Goal: Information Seeking & Learning: Stay updated

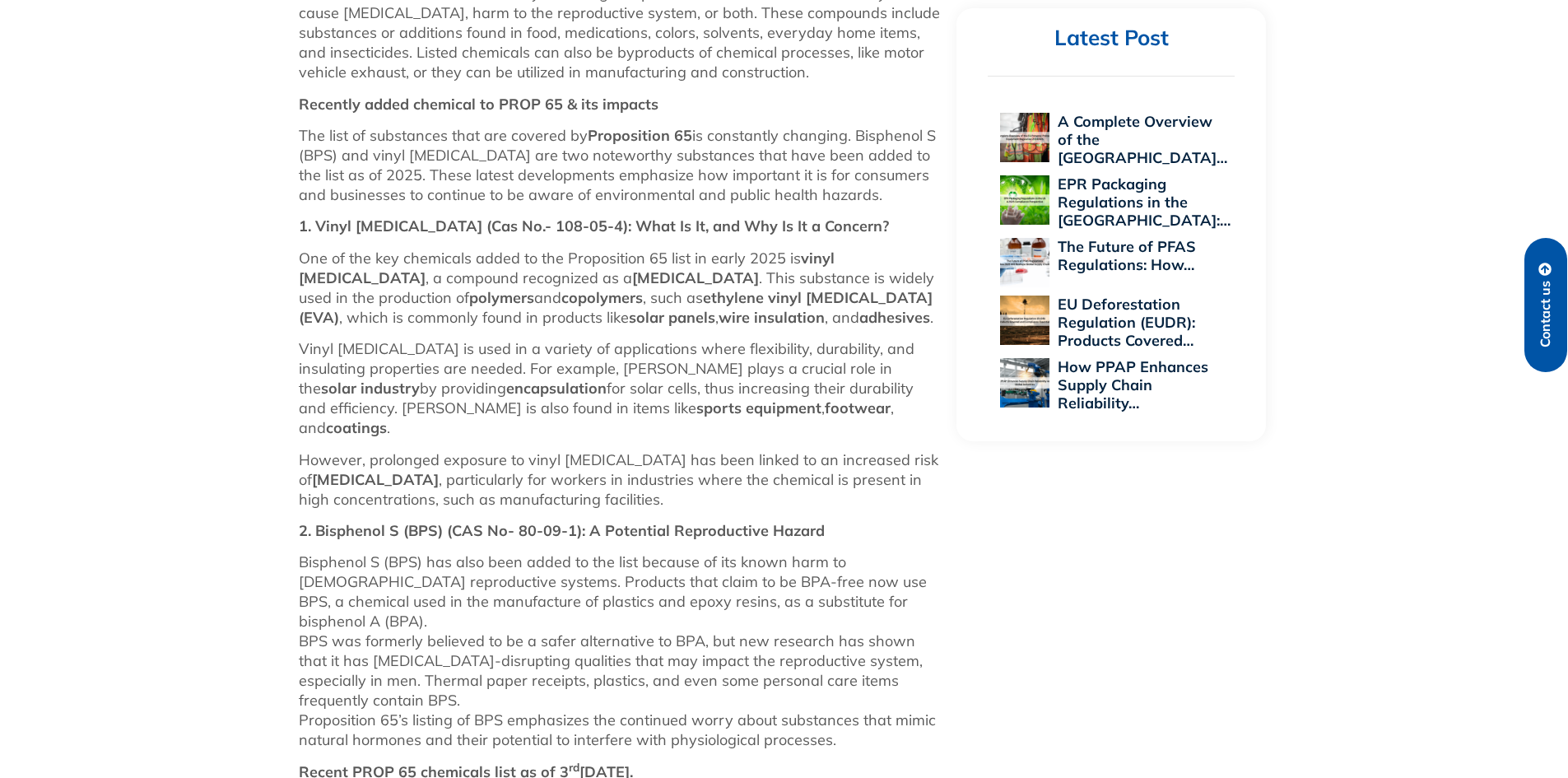
scroll to position [1317, 0]
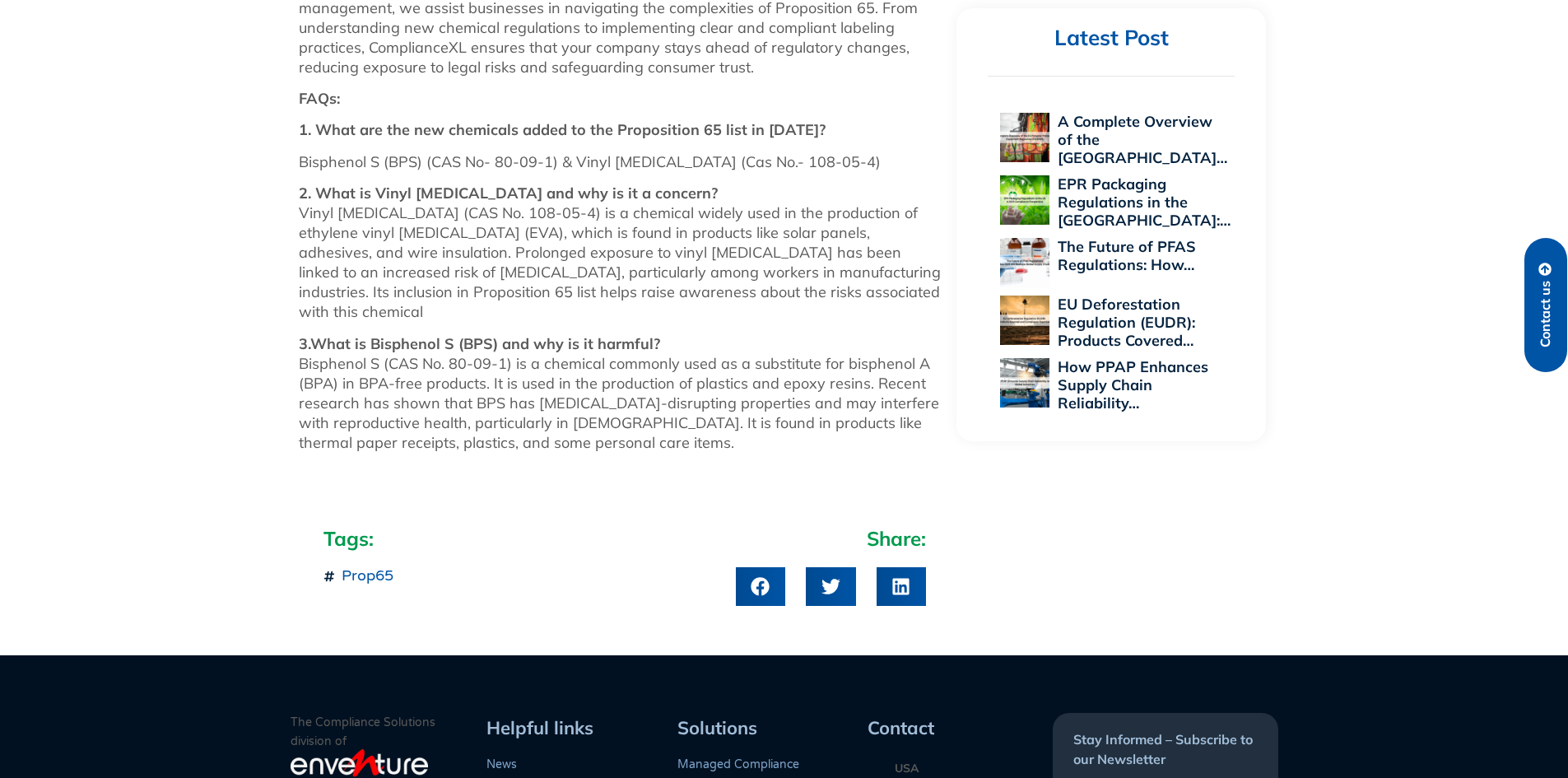
scroll to position [1145, 0]
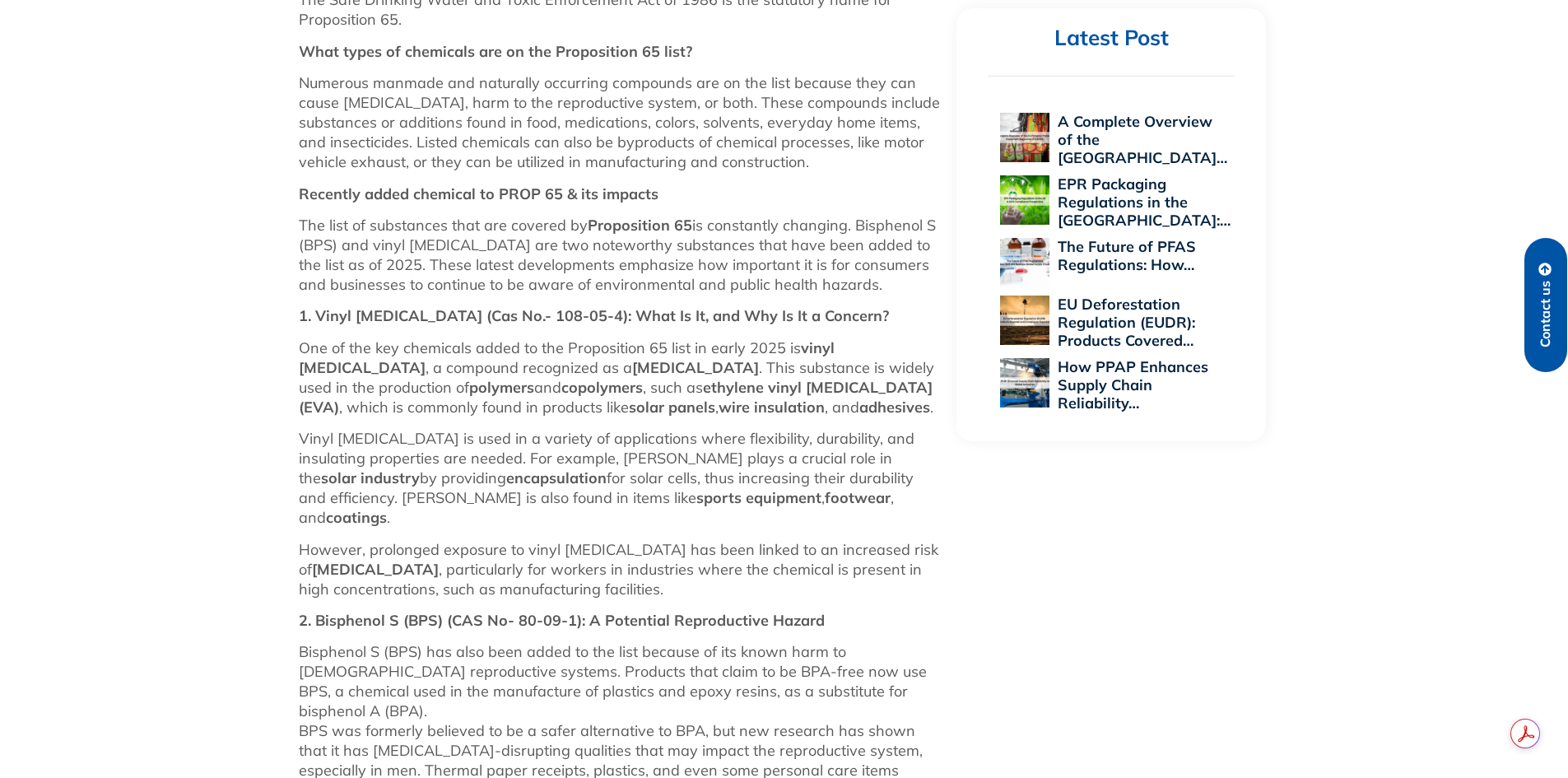
scroll to position [1227, 0]
